Goal: Information Seeking & Learning: Find specific fact

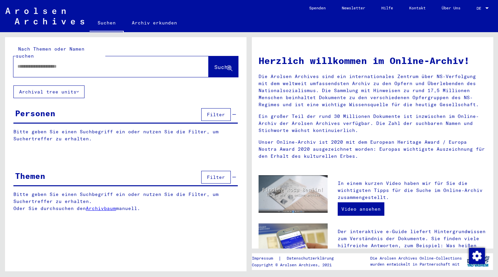
click at [35, 64] on div at bounding box center [100, 66] width 175 height 15
click at [156, 63] on input "text" at bounding box center [102, 66] width 171 height 7
type input "*******"
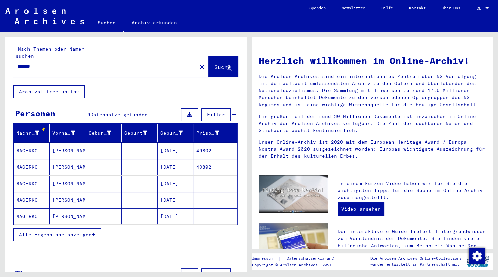
click at [34, 143] on mat-cell "MAGERKO" at bounding box center [32, 151] width 36 height 16
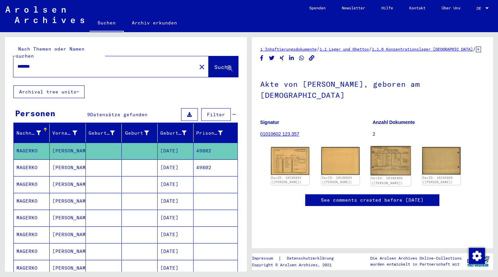
click at [395, 146] on img at bounding box center [391, 160] width 40 height 29
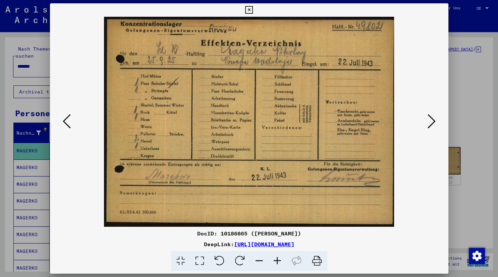
click at [440, 131] on div at bounding box center [249, 122] width 398 height 210
click at [434, 120] on icon at bounding box center [432, 121] width 8 height 16
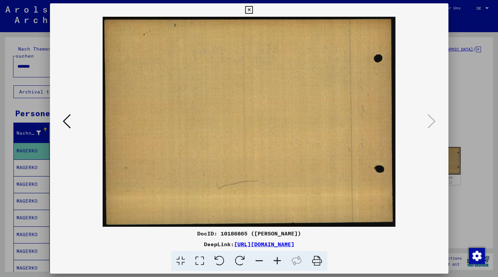
click at [255, 13] on button at bounding box center [249, 9] width 12 height 13
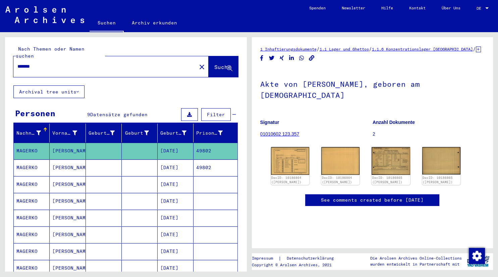
click at [74, 160] on mat-cell "[PERSON_NAME]" at bounding box center [68, 168] width 36 height 16
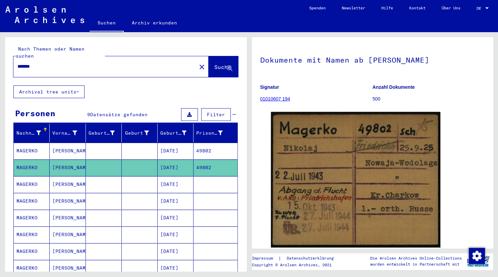
scroll to position [37, 0]
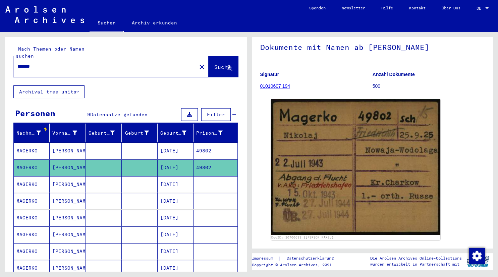
click at [62, 180] on mat-cell "[PERSON_NAME]" at bounding box center [68, 184] width 36 height 16
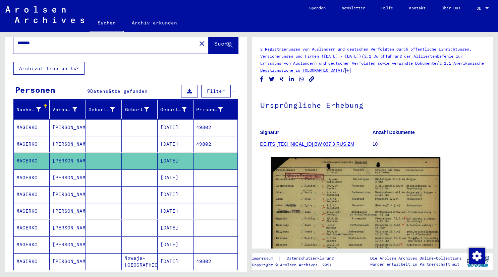
scroll to position [74, 0]
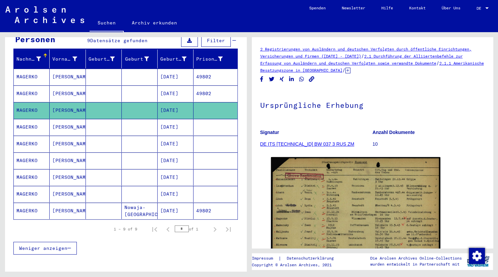
click at [52, 123] on mat-cell "[PERSON_NAME]" at bounding box center [68, 127] width 36 height 16
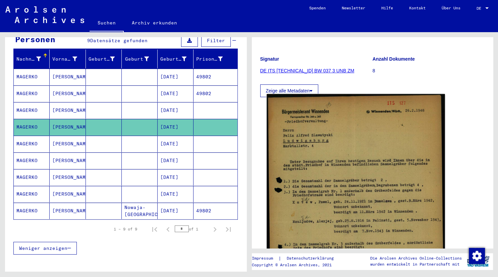
scroll to position [74, 0]
click at [406, 188] on img at bounding box center [356, 214] width 178 height 241
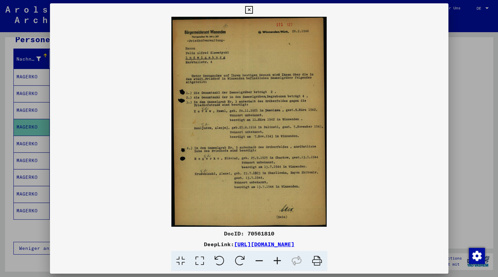
click at [214, 105] on img at bounding box center [249, 122] width 398 height 210
click at [253, 11] on icon at bounding box center [249, 10] width 8 height 8
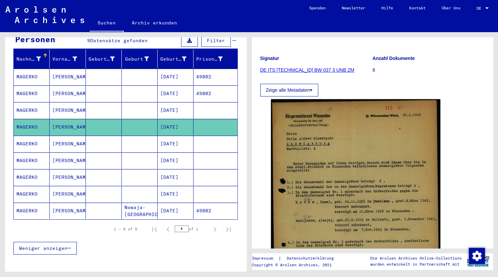
click at [61, 136] on mat-cell "[PERSON_NAME]" at bounding box center [68, 144] width 36 height 16
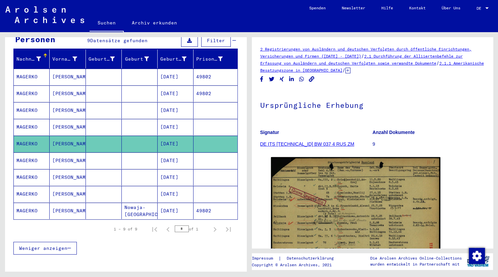
click at [59, 153] on mat-cell "[PERSON_NAME]" at bounding box center [68, 161] width 36 height 16
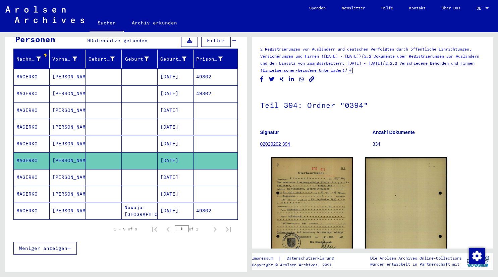
click at [65, 169] on mat-cell "[PERSON_NAME]" at bounding box center [68, 177] width 36 height 16
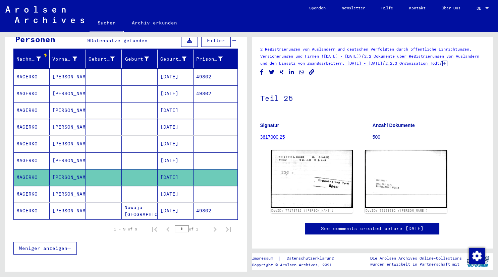
click at [98, 155] on mat-cell at bounding box center [104, 161] width 36 height 16
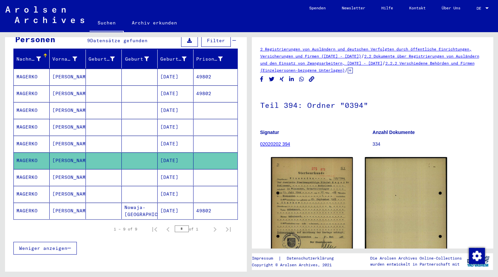
scroll to position [148, 0]
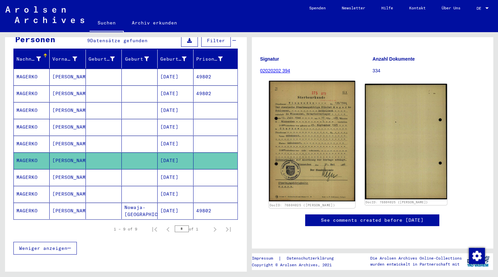
click at [324, 113] on img at bounding box center [312, 141] width 86 height 121
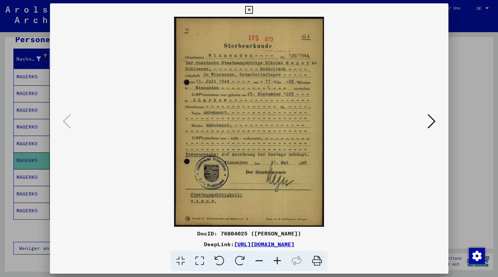
click at [253, 10] on icon at bounding box center [249, 10] width 8 height 8
